Goal: Navigation & Orientation: Understand site structure

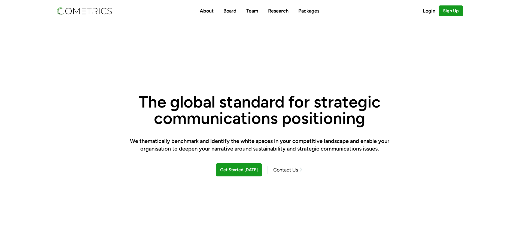
click at [300, 113] on h1 "The global standard for strategic communications positioning" at bounding box center [260, 110] width 260 height 33
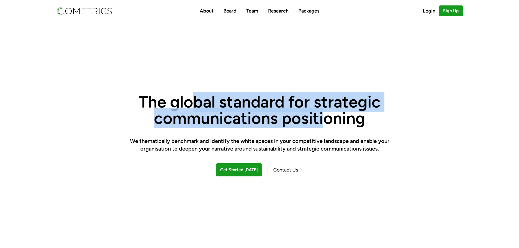
drag, startPoint x: 195, startPoint y: 96, endPoint x: 324, endPoint y: 114, distance: 130.2
click at [324, 114] on h1 "The global standard for strategic communications positioning" at bounding box center [260, 110] width 260 height 33
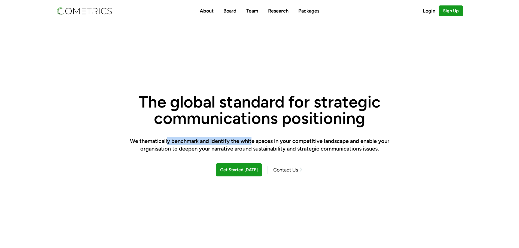
drag, startPoint x: 178, startPoint y: 138, endPoint x: 297, endPoint y: 145, distance: 118.4
click at [295, 145] on h2 "We thematically benchmark and identify the white spaces in your competitive lan…" at bounding box center [260, 144] width 260 height 15
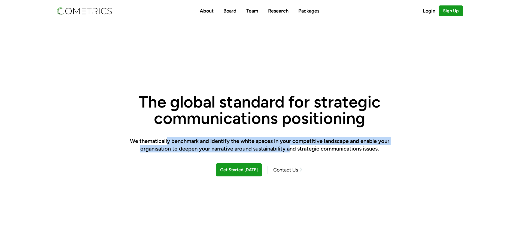
click at [297, 145] on h2 "We thematically benchmark and identify the white spaces in your competitive lan…" at bounding box center [260, 144] width 260 height 15
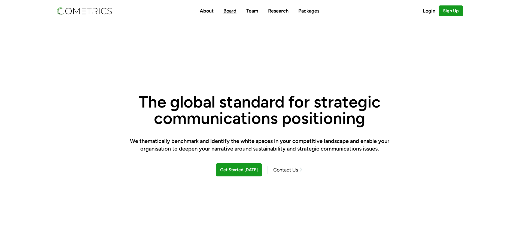
click at [232, 11] on link "Board" at bounding box center [229, 11] width 13 height 6
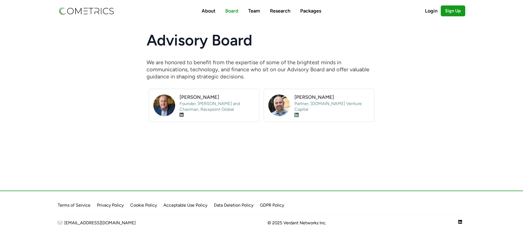
click at [297, 113] on icon "Visit LinkedIn profile" at bounding box center [297, 115] width 4 height 5
click at [181, 117] on icon "Visit LinkedIn profile" at bounding box center [182, 115] width 4 height 4
click at [258, 7] on nav "About Board Team Research Packages Login Sign Up" at bounding box center [261, 11] width 418 height 22
click at [254, 13] on link "Team" at bounding box center [254, 11] width 12 height 6
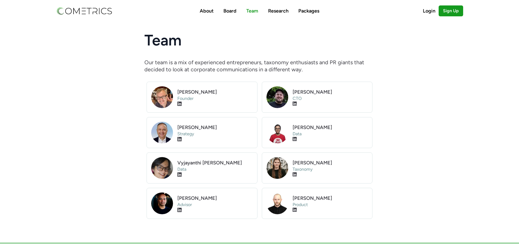
click at [199, 11] on nav "About Board Team Research Packages Login Sign Up" at bounding box center [259, 11] width 418 height 22
click at [271, 12] on link "Research" at bounding box center [278, 11] width 20 height 6
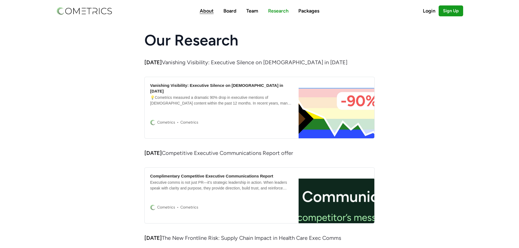
click at [204, 8] on link "About" at bounding box center [207, 11] width 14 height 6
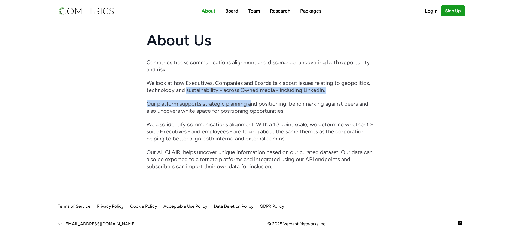
drag, startPoint x: 218, startPoint y: 96, endPoint x: 283, endPoint y: 103, distance: 65.3
click at [280, 103] on div "Cometrics tracks communications alignment and dissonance, uncovering both oppor…" at bounding box center [262, 114] width 230 height 111
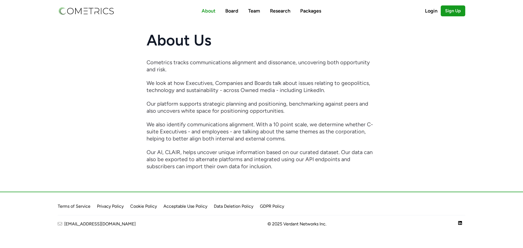
click at [284, 103] on p "Our platform supports strategic planning and positioning, benchmarking against …" at bounding box center [262, 107] width 230 height 14
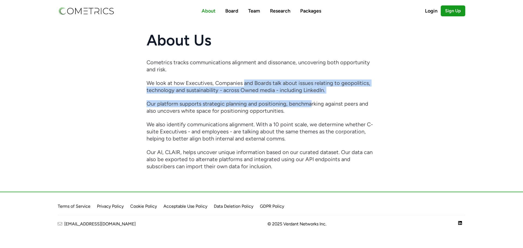
drag, startPoint x: 246, startPoint y: 84, endPoint x: 312, endPoint y: 104, distance: 69.6
click at [312, 104] on div "Cometrics tracks communications alignment and dissonance, uncovering both oppor…" at bounding box center [262, 114] width 230 height 111
click at [312, 104] on p "Our platform supports strategic planning and positioning, benchmarking against …" at bounding box center [262, 107] width 230 height 14
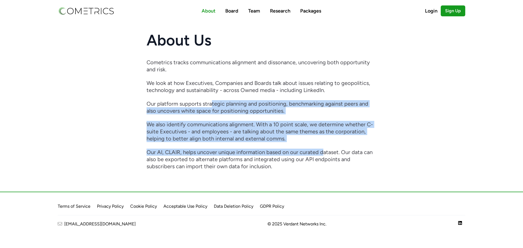
drag, startPoint x: 261, startPoint y: 123, endPoint x: 324, endPoint y: 144, distance: 66.5
click at [324, 144] on div "Cometrics tracks communications alignment and dissonance, uncovering both oppor…" at bounding box center [262, 114] width 230 height 111
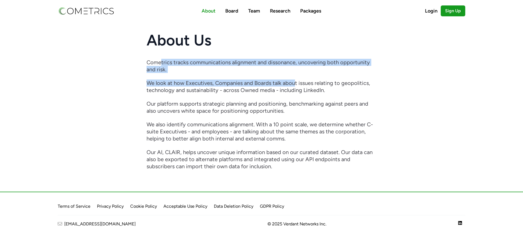
drag, startPoint x: 162, startPoint y: 55, endPoint x: 298, endPoint y: 84, distance: 139.0
click at [298, 84] on article "About Us Cometrics tracks communications alignment and dissonance, uncovering b…" at bounding box center [261, 101] width 523 height 159
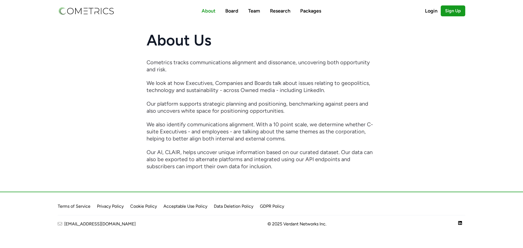
click at [298, 84] on p "We look at how Executives, Companies and Boards talk about issues relating to g…" at bounding box center [262, 87] width 230 height 14
drag, startPoint x: 256, startPoint y: 82, endPoint x: 365, endPoint y: 114, distance: 113.8
click at [365, 114] on div "Cometrics tracks communications alignment and dissonance, uncovering both oppor…" at bounding box center [262, 114] width 230 height 111
click at [364, 113] on p "Our platform supports strategic planning and positioning, benchmarking against …" at bounding box center [262, 107] width 230 height 14
drag, startPoint x: 210, startPoint y: 147, endPoint x: 213, endPoint y: 147, distance: 3.8
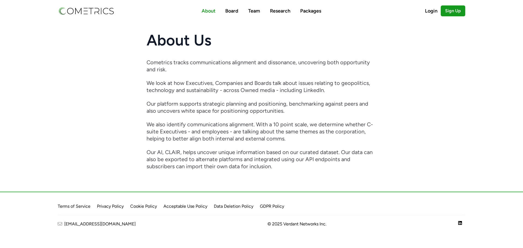
click at [210, 147] on div "Cometrics tracks communications alignment and dissonance, uncovering both oppor…" at bounding box center [262, 114] width 230 height 111
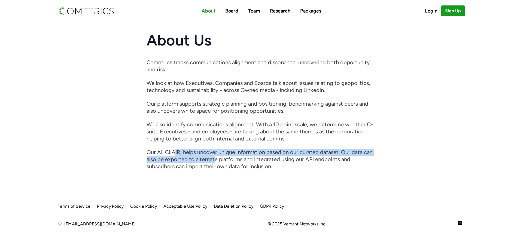
drag, startPoint x: 176, startPoint y: 155, endPoint x: 265, endPoint y: 165, distance: 90.2
click at [265, 165] on p "Our AI, CLAIR, helps uncover unique information based on our curated dataset. O…" at bounding box center [262, 159] width 230 height 21
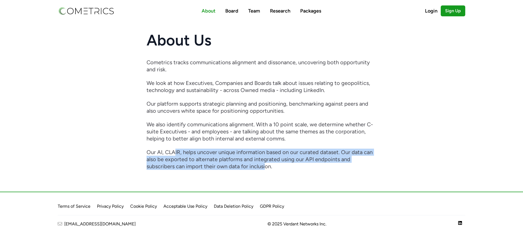
click at [265, 165] on p "Our AI, CLAIR, helps uncover unique information based on our curated dataset. O…" at bounding box center [262, 159] width 230 height 21
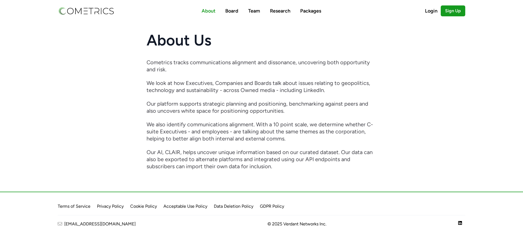
drag, startPoint x: 256, startPoint y: 14, endPoint x: 262, endPoint y: 11, distance: 6.6
click at [256, 14] on li "Team" at bounding box center [254, 11] width 12 height 8
click at [259, 11] on link "Team" at bounding box center [254, 11] width 12 height 6
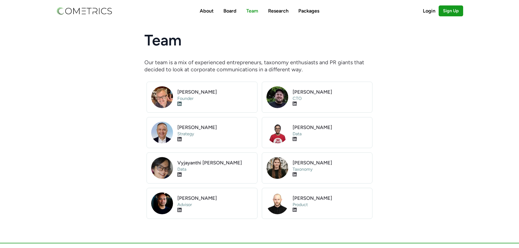
click at [181, 104] on icon "Visit LinkedIn profile" at bounding box center [179, 104] width 4 height 4
